Goal: Task Accomplishment & Management: Manage account settings

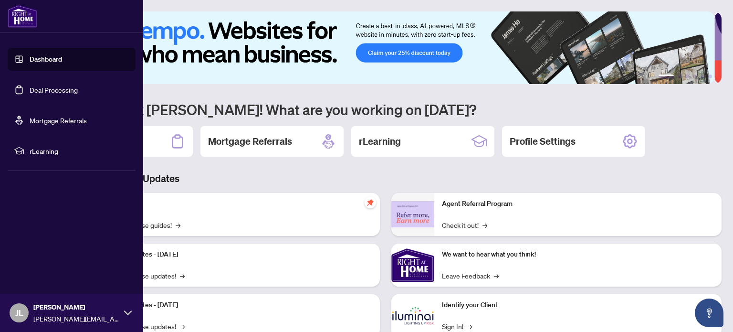
click at [53, 90] on link "Deal Processing" at bounding box center [54, 89] width 48 height 9
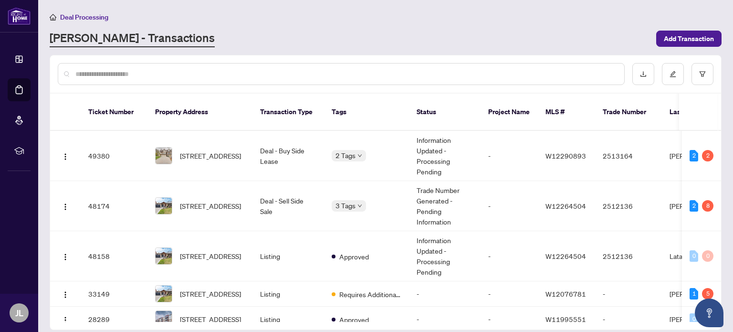
click at [562, 131] on td "W12290893" at bounding box center [566, 156] width 57 height 50
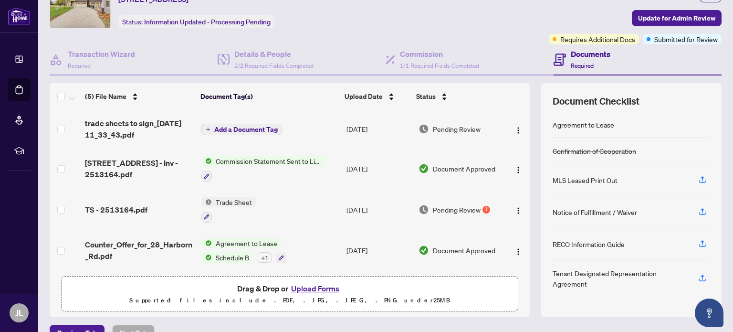
scroll to position [67, 0]
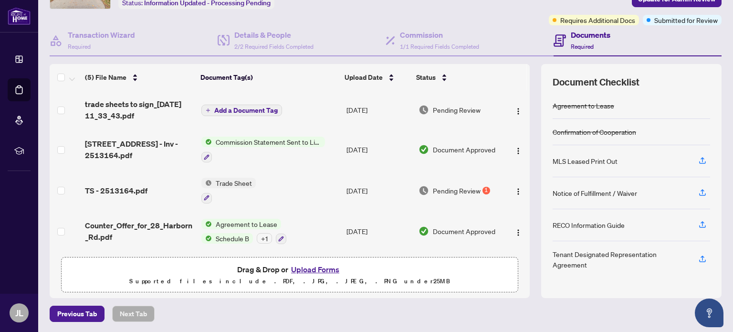
click at [294, 186] on td "Trade Sheet" at bounding box center [269, 190] width 145 height 41
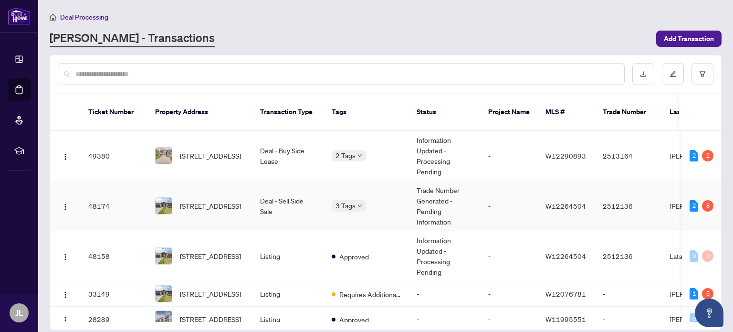
click at [381, 200] on div "3 Tags" at bounding box center [367, 205] width 70 height 11
click at [389, 200] on div "3 Tags" at bounding box center [367, 205] width 70 height 11
click at [312, 193] on td "Deal - Sell Side Sale" at bounding box center [288, 206] width 72 height 50
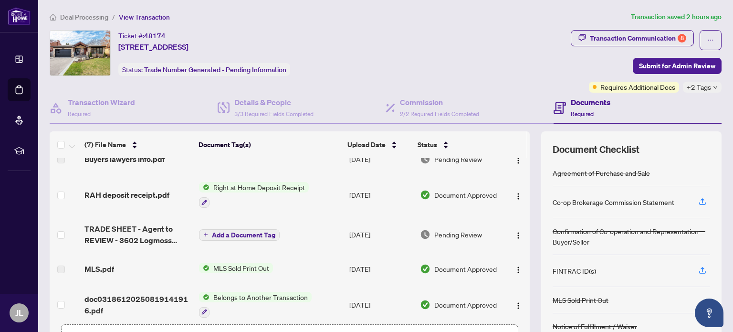
scroll to position [6, 0]
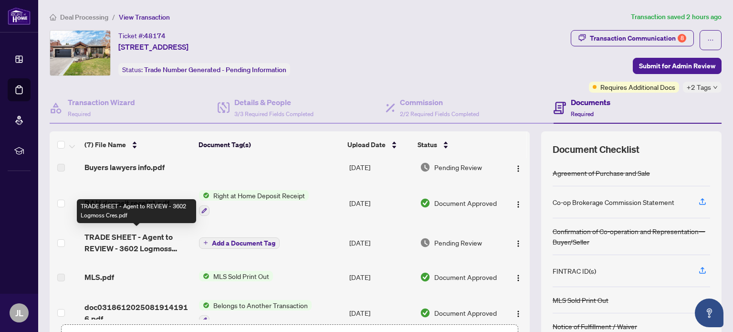
click at [132, 242] on span "TRADE SHEET - Agent to REVIEW - 3602 Logmoss Cres.pdf" at bounding box center [137, 242] width 107 height 23
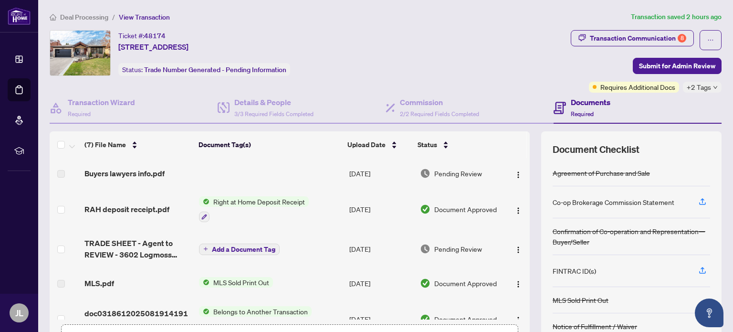
click at [330, 171] on td at bounding box center [270, 173] width 150 height 31
click at [141, 173] on span "Buyers lawyers info.pdf" at bounding box center [124, 172] width 80 height 11
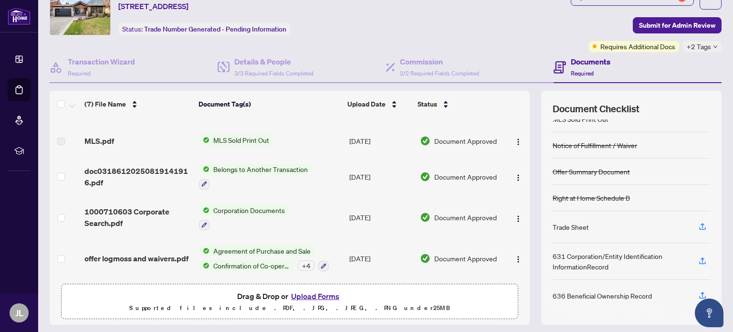
scroll to position [67, 0]
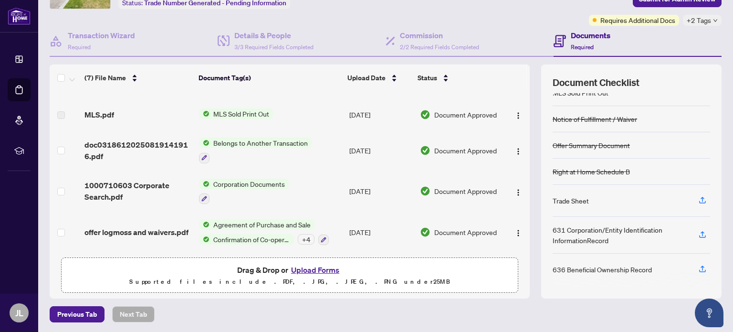
click at [84, 310] on span "Previous Tab" at bounding box center [77, 313] width 40 height 15
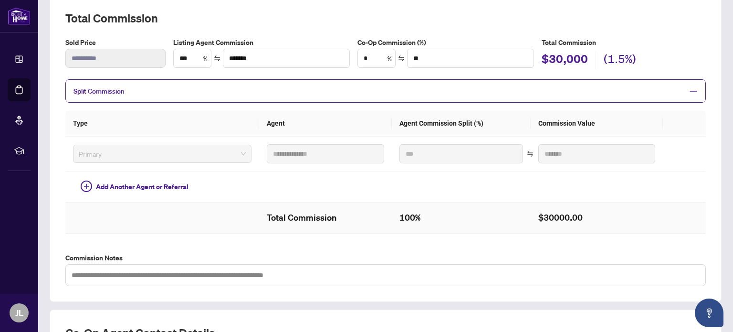
scroll to position [114, 0]
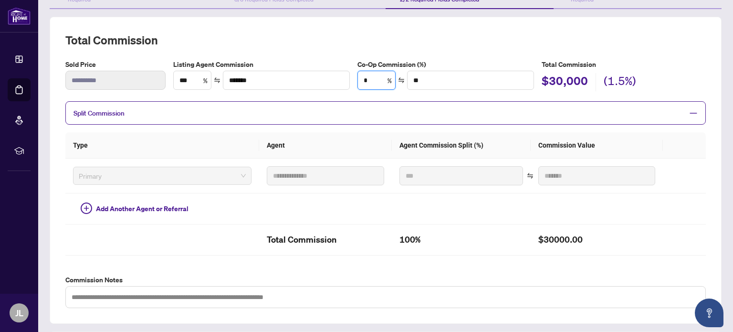
click at [366, 77] on input "*" at bounding box center [376, 80] width 37 height 18
type input "*"
type input "*******"
type input "***"
type input "*******"
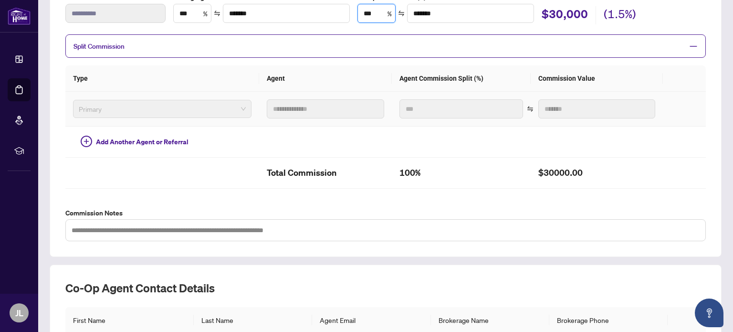
scroll to position [296, 0]
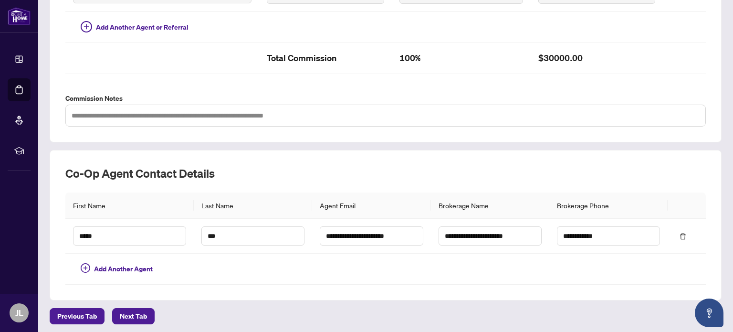
type input "***"
click at [137, 310] on span "Next Tab" at bounding box center [133, 315] width 27 height 15
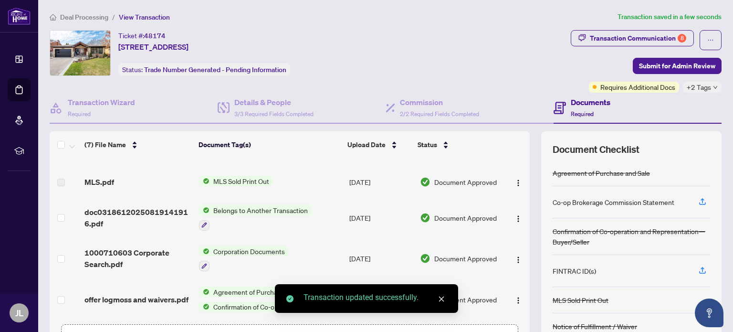
scroll to position [102, 0]
